Goal: Use online tool/utility

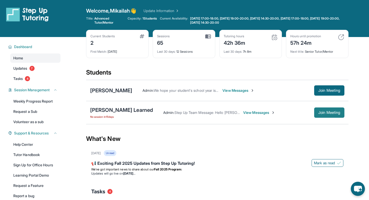
click at [329, 114] on span "Join Meeting" at bounding box center [330, 112] width 22 height 3
click at [324, 114] on span "Join Meeting" at bounding box center [330, 112] width 22 height 3
click at [331, 110] on button "Join Meeting" at bounding box center [329, 112] width 30 height 10
click at [331, 91] on span "Join Meeting" at bounding box center [330, 90] width 22 height 3
